Goal: Check status

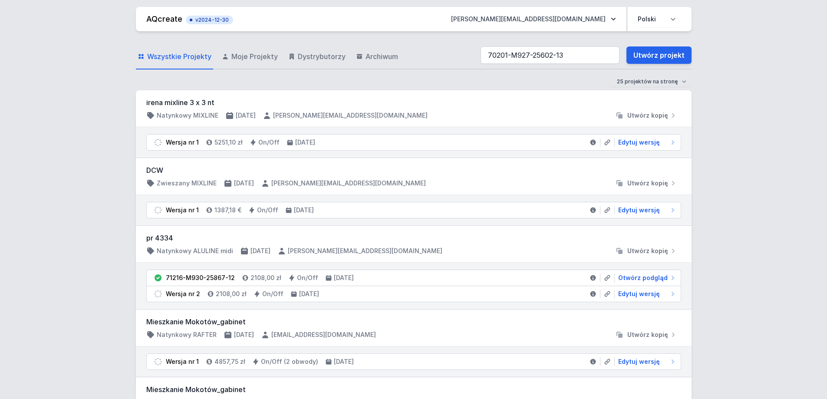
type input "70201-M927-25602-13"
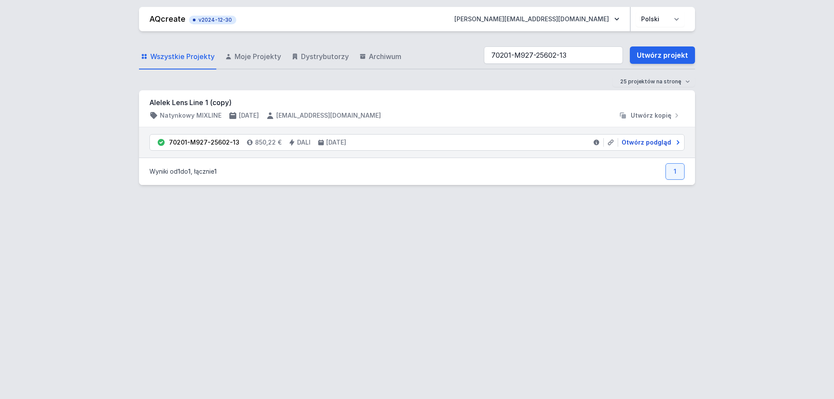
click at [639, 139] on span "Otwórz podgląd" at bounding box center [647, 142] width 50 height 9
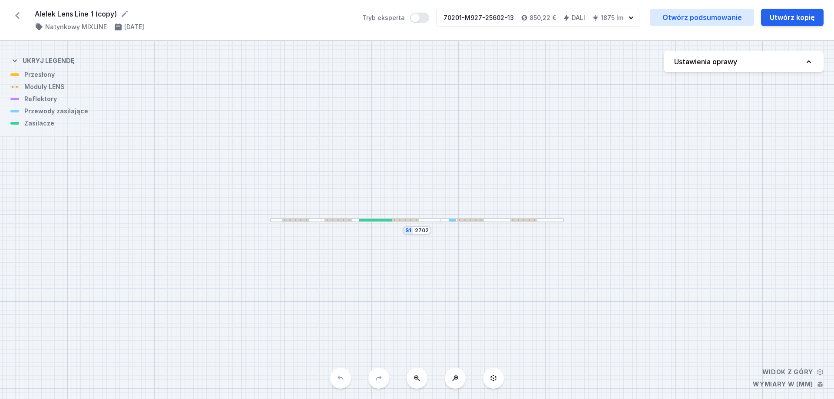
click at [438, 225] on div "S1 2702" at bounding box center [417, 220] width 834 height 358
click at [434, 220] on div at bounding box center [355, 220] width 171 height 5
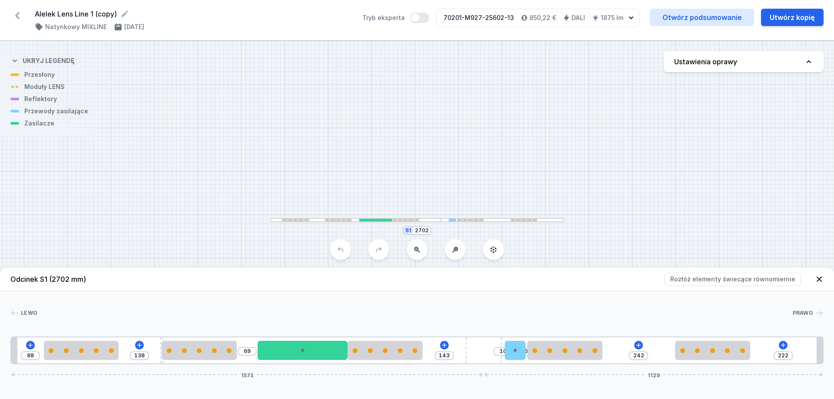
click at [375, 124] on div "S1 2702" at bounding box center [417, 220] width 834 height 358
